Goal: Transaction & Acquisition: Purchase product/service

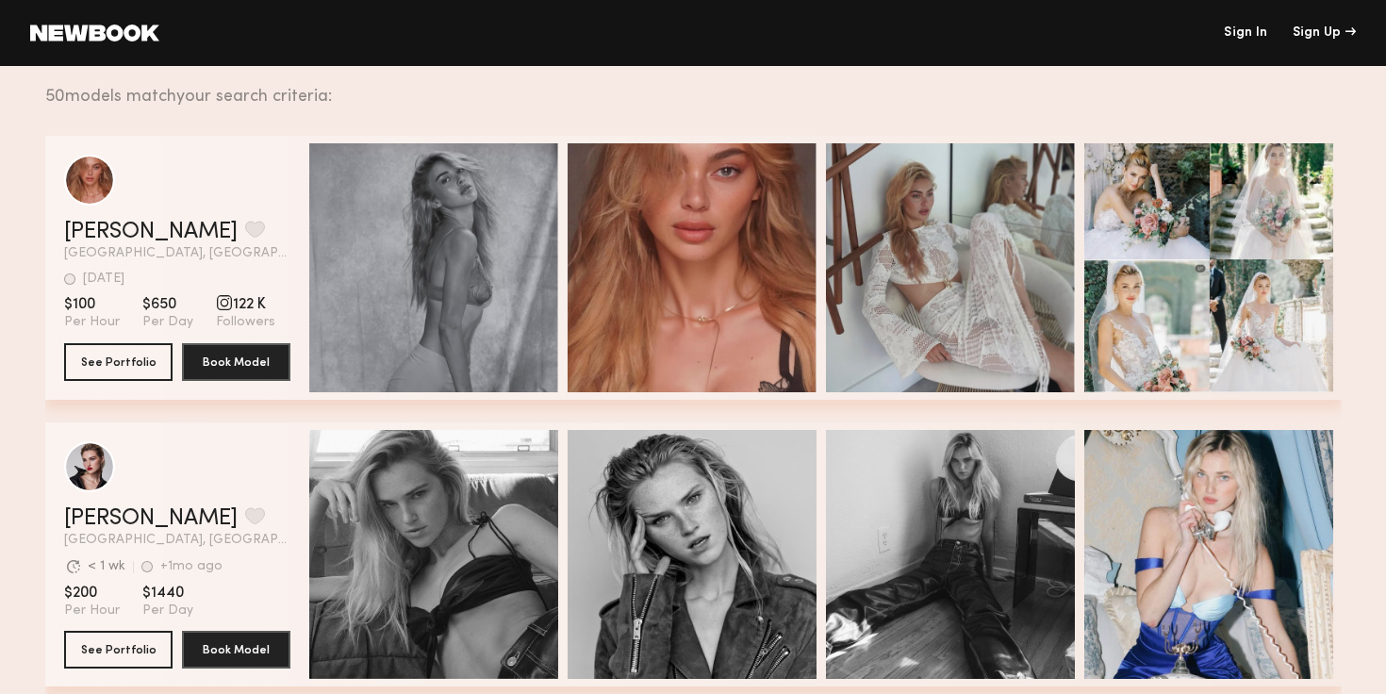
click at [272, 100] on div "50 models match your search criteria:" at bounding box center [686, 86] width 1282 height 40
click at [1245, 33] on link "Sign In" at bounding box center [1245, 32] width 43 height 13
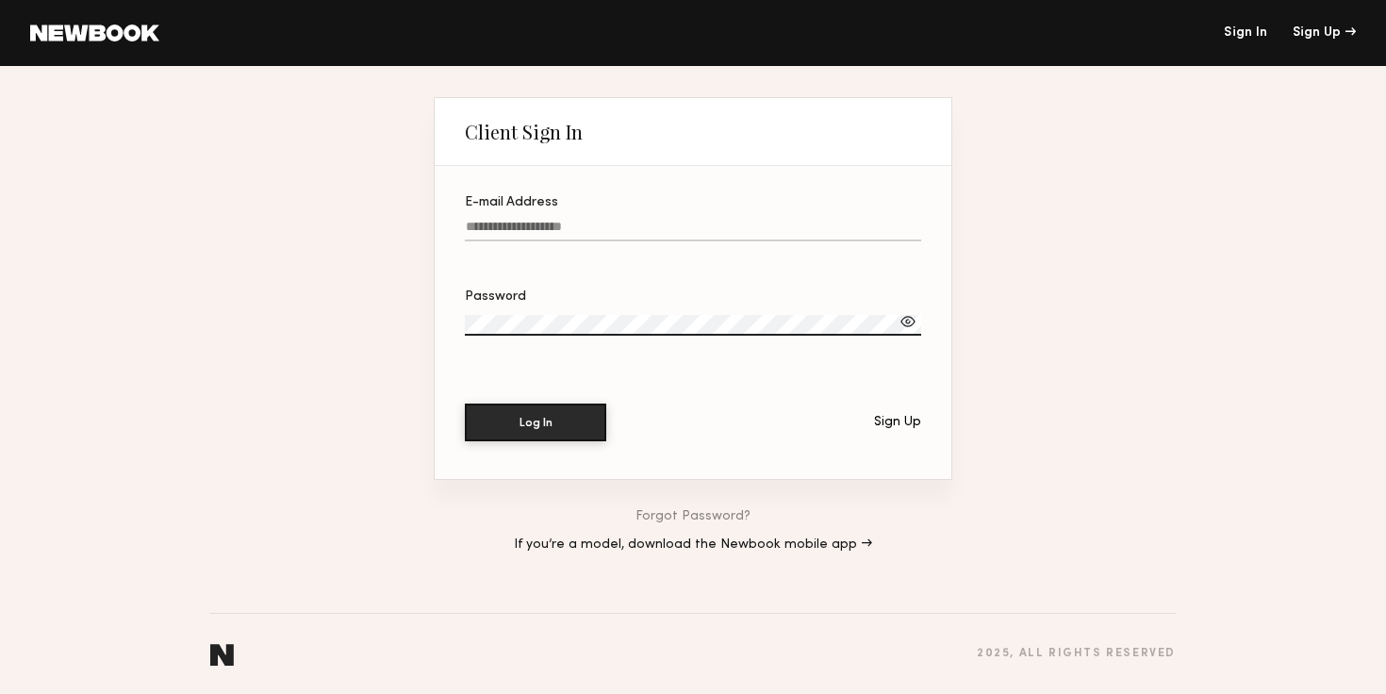
click at [691, 238] on input "E-mail Address" at bounding box center [693, 231] width 456 height 22
type input "**********"
click at [465, 404] on button "Log In" at bounding box center [535, 423] width 141 height 38
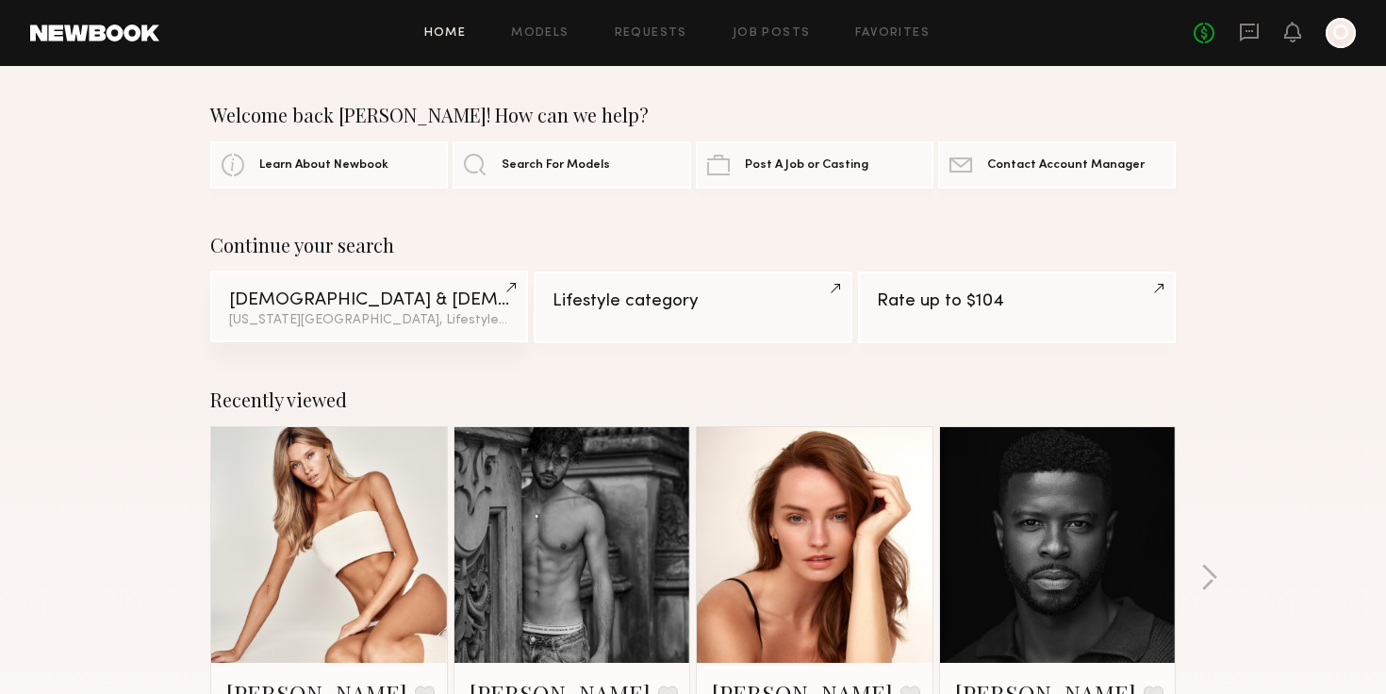
click at [363, 301] on div "Male & Female Models" at bounding box center [369, 300] width 280 height 18
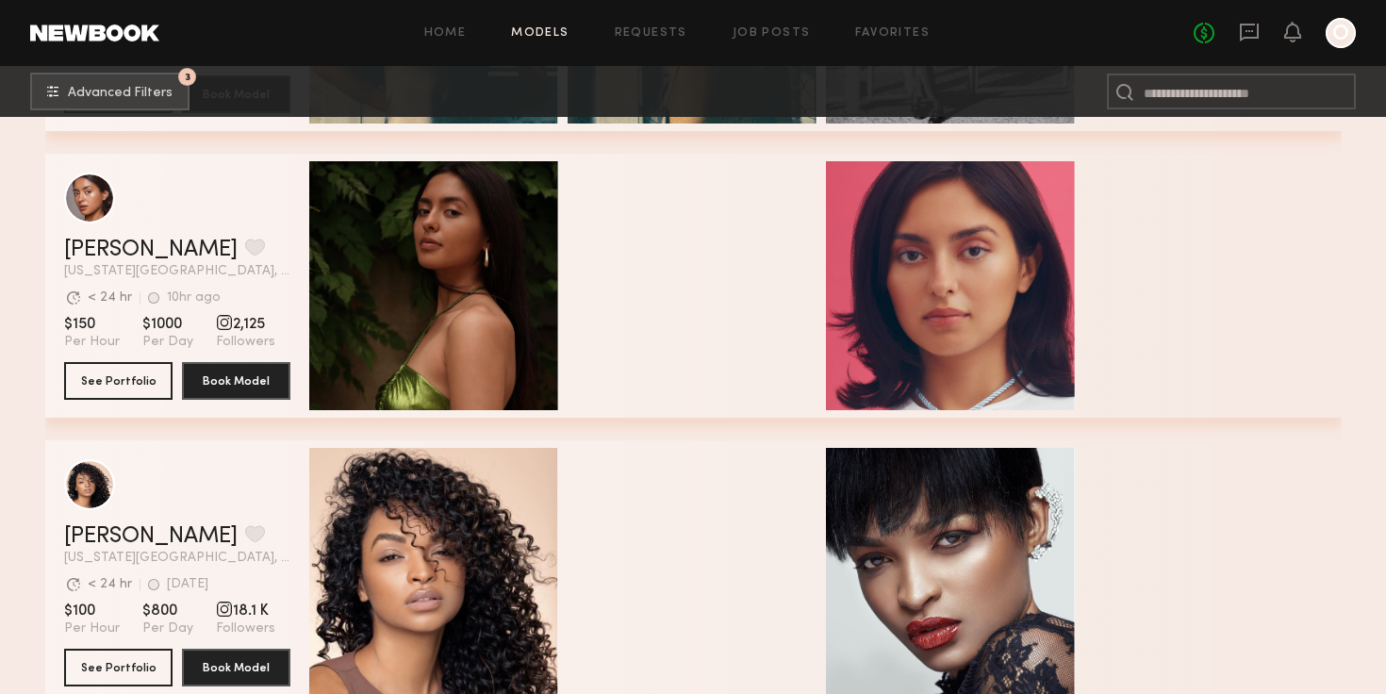
scroll to position [570, 0]
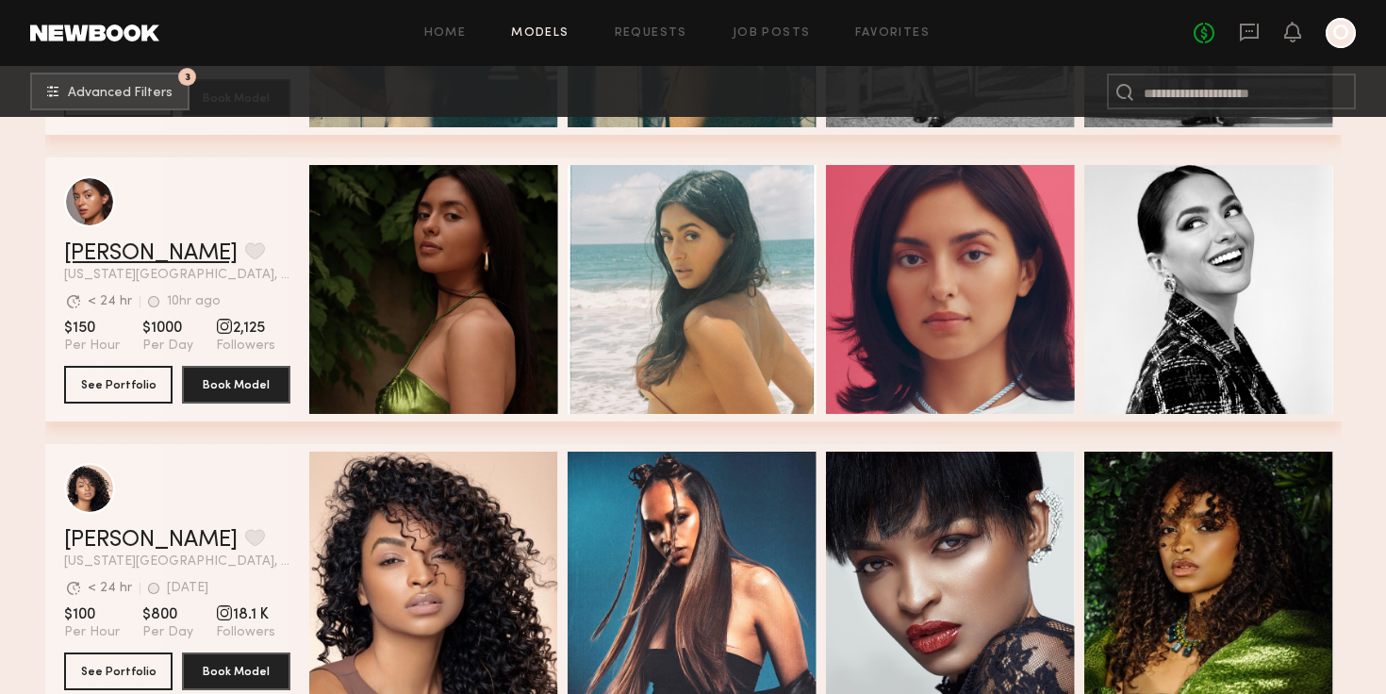
click at [132, 247] on link "[PERSON_NAME]" at bounding box center [151, 253] width 174 height 23
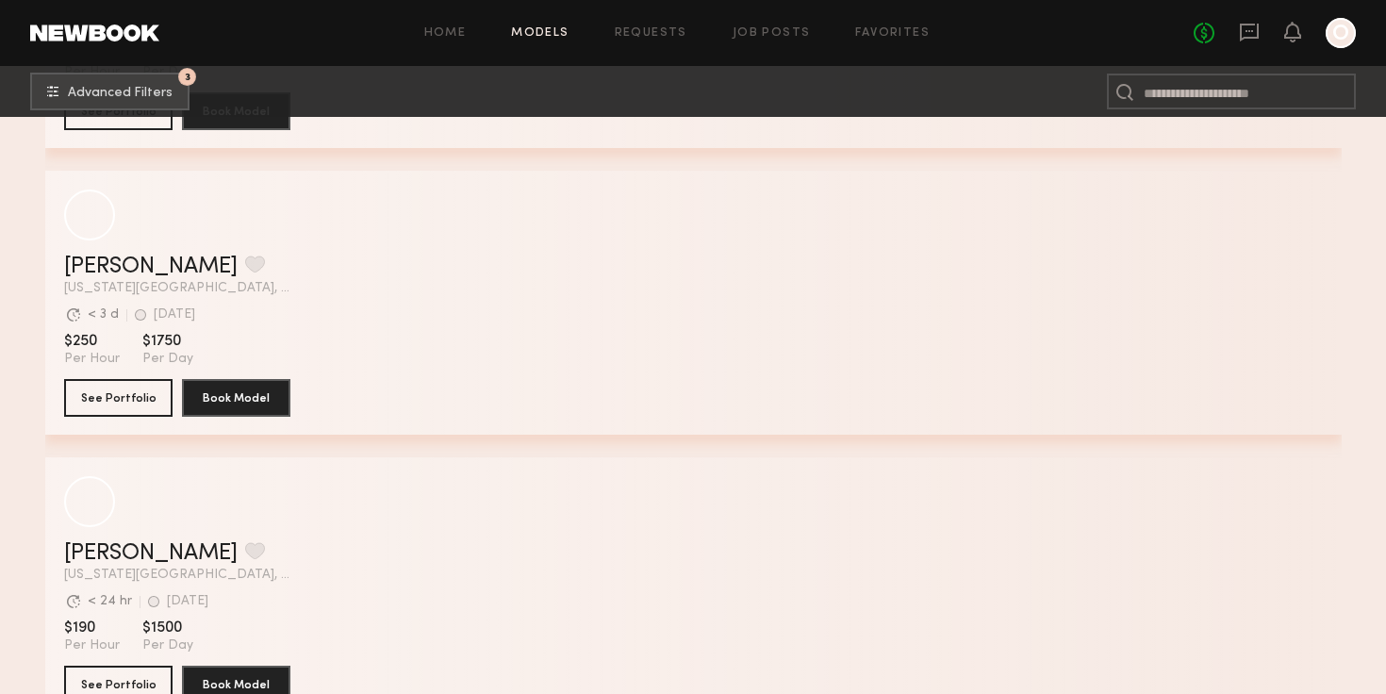
scroll to position [23433, 0]
